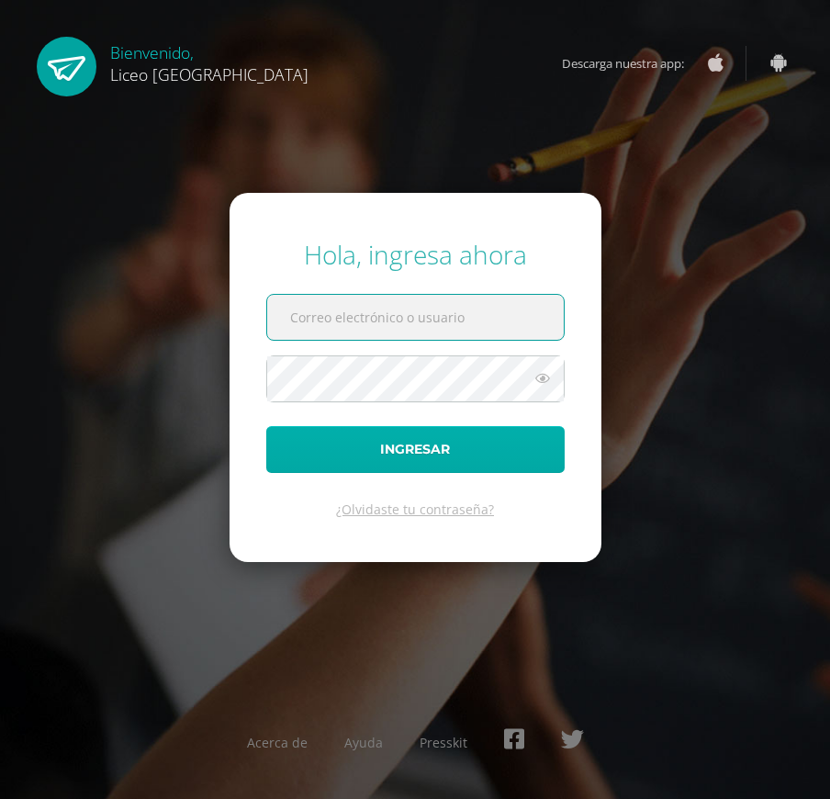
type input "20190378"
click at [432, 449] on button "Ingresar" at bounding box center [415, 449] width 298 height 47
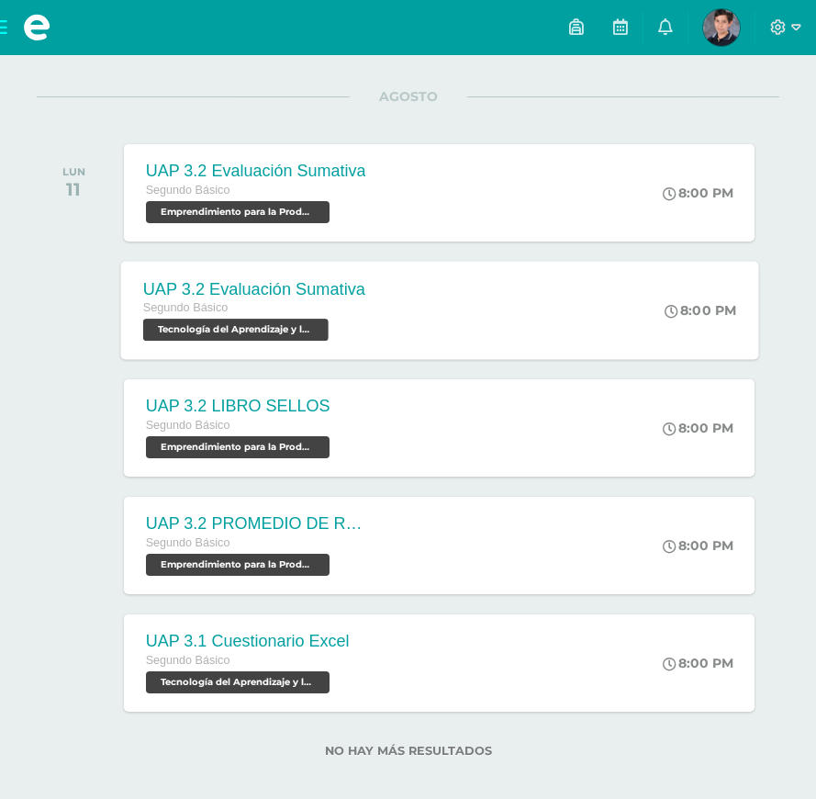
scroll to position [236, 0]
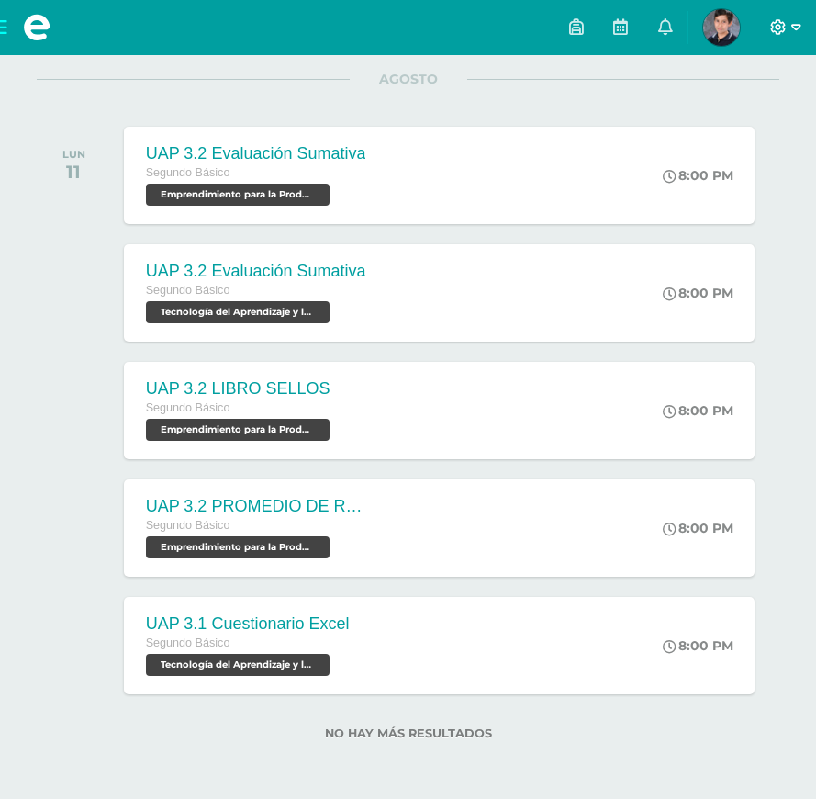
click at [791, 25] on icon at bounding box center [796, 27] width 10 height 17
click at [726, 129] on span "Cerrar sesión" at bounding box center [739, 125] width 83 height 17
